Goal: Information Seeking & Learning: Understand process/instructions

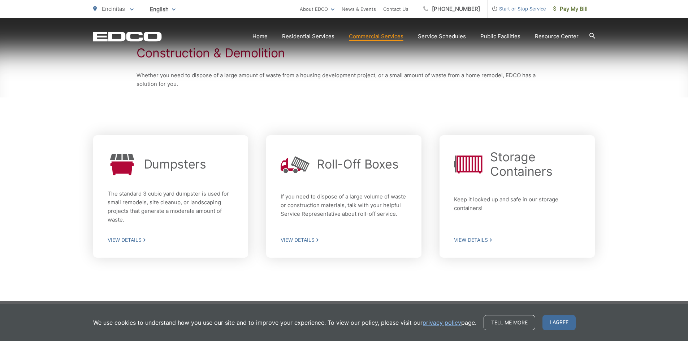
scroll to position [147, 0]
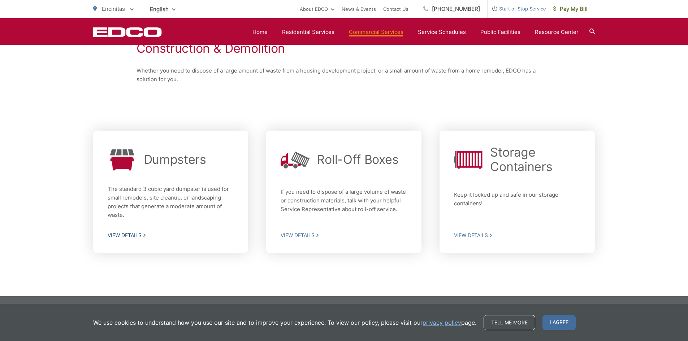
click at [131, 237] on span "View Details" at bounding box center [171, 235] width 126 height 6
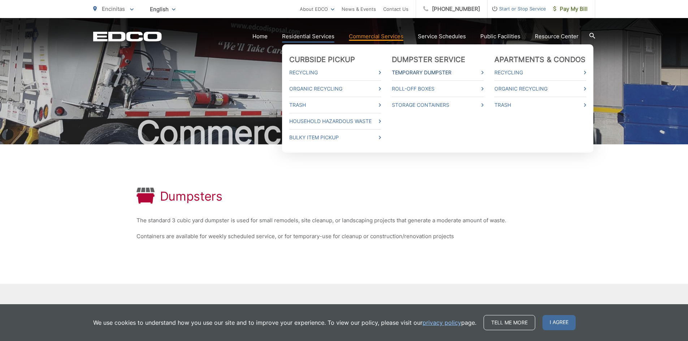
click at [433, 72] on link "Temporary Dumpster" at bounding box center [438, 72] width 92 height 9
